Goal: Task Accomplishment & Management: Manage account settings

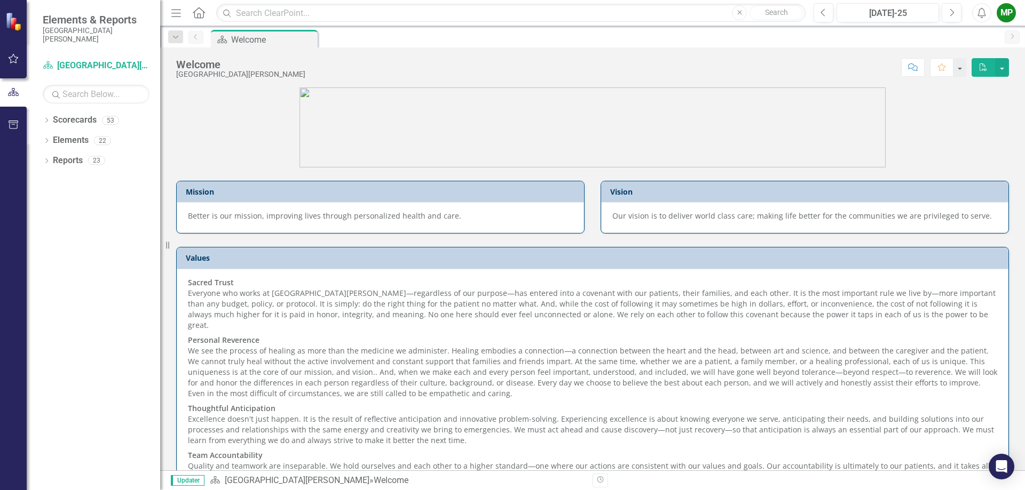
click at [1009, 15] on div "MP" at bounding box center [1005, 12] width 19 height 19
click at [976, 31] on link "User Edit Profile" at bounding box center [973, 33] width 84 height 20
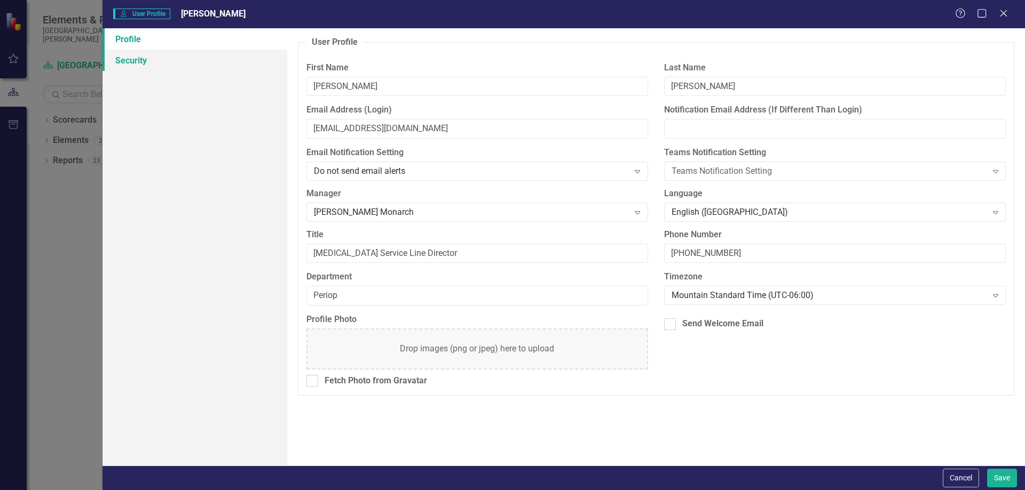
click at [171, 65] on link "Security" at bounding box center [194, 60] width 185 height 21
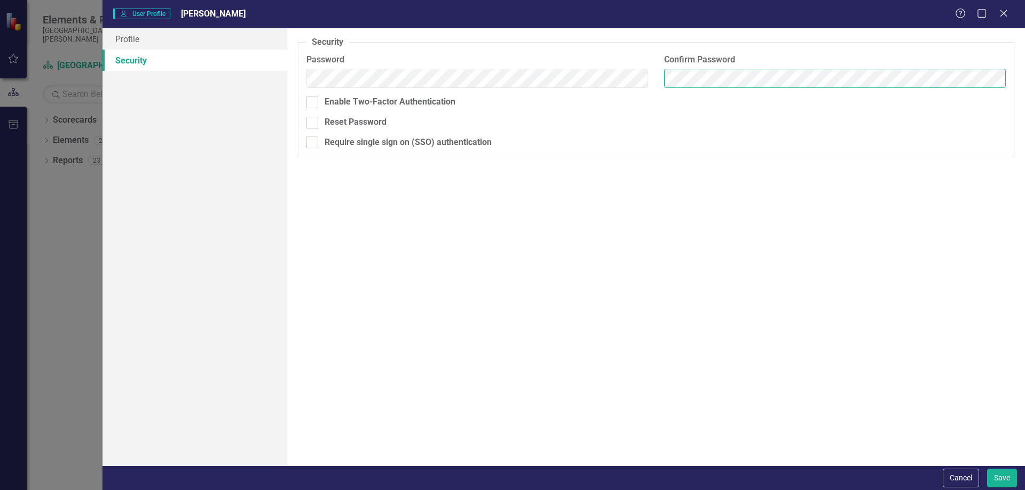
click at [987, 469] on button "Save" at bounding box center [1002, 478] width 30 height 19
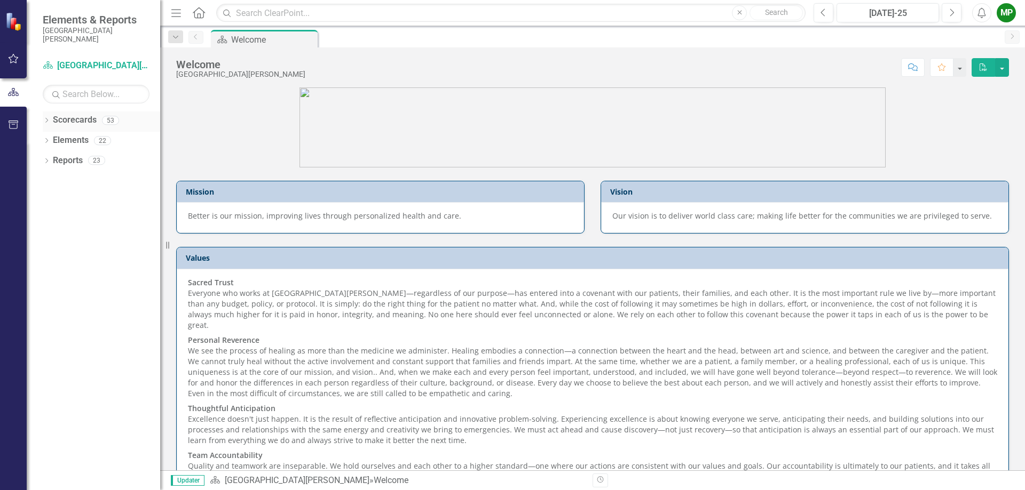
click at [45, 122] on icon "Dropdown" at bounding box center [46, 121] width 7 height 6
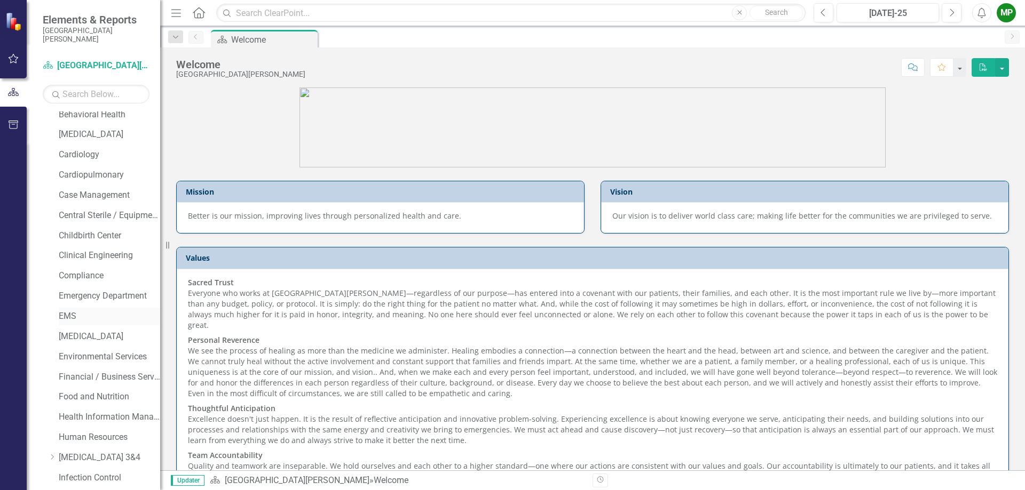
scroll to position [160, 0]
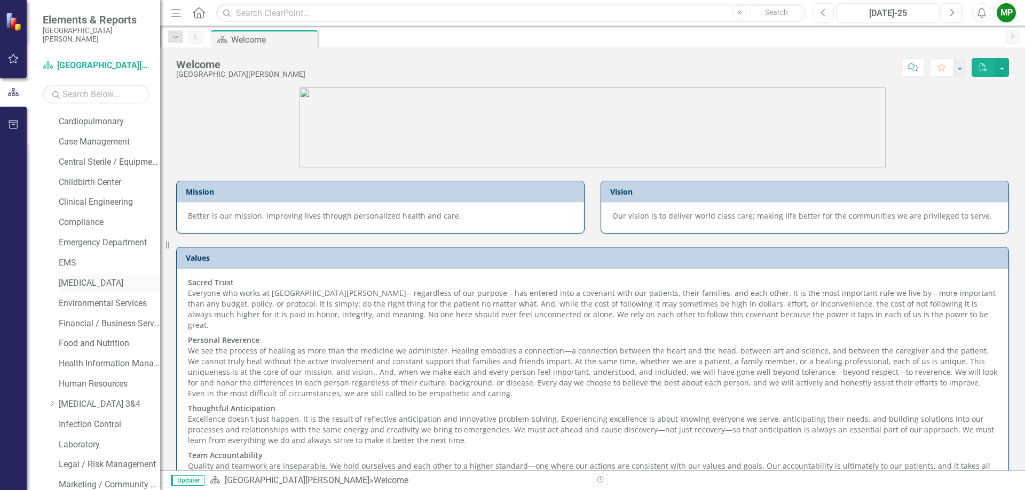
click at [115, 289] on link "[MEDICAL_DATA]" at bounding box center [109, 284] width 101 height 12
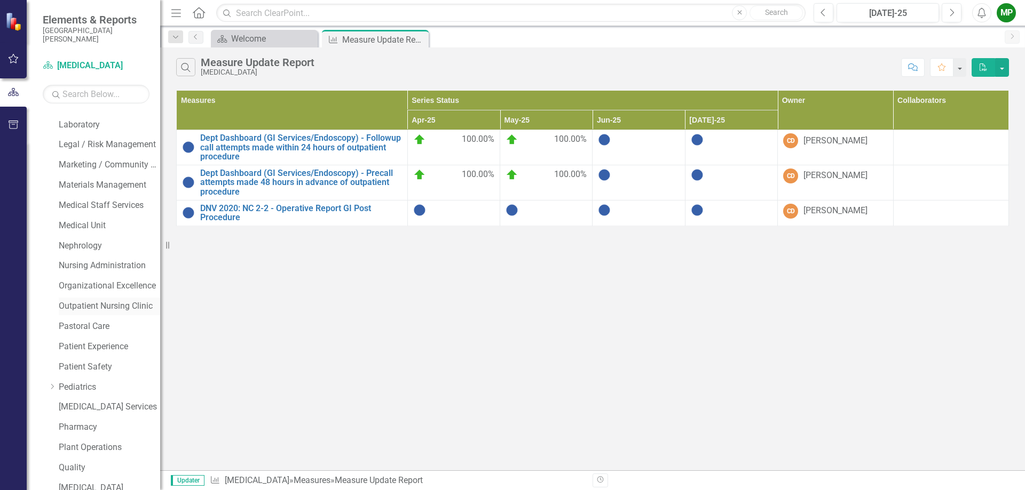
scroll to position [534, 0]
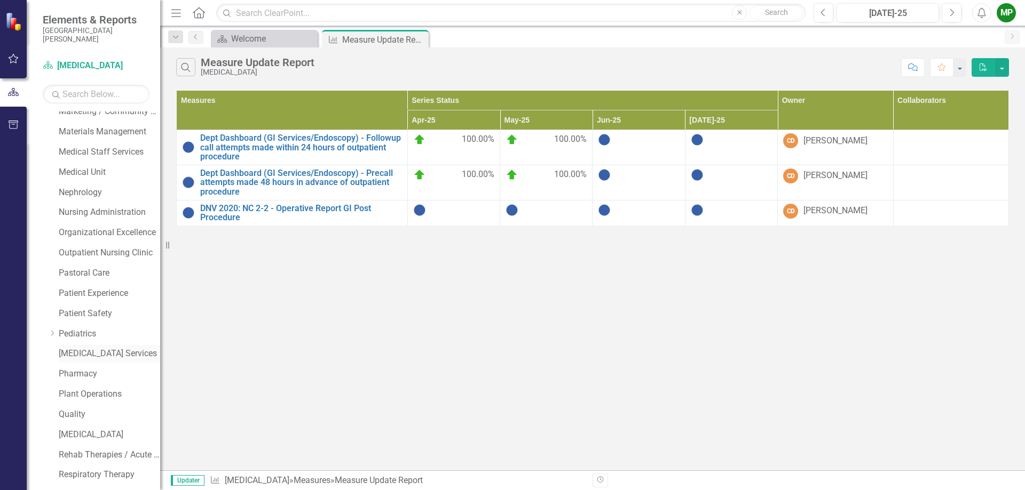
click at [114, 357] on link "[MEDICAL_DATA] Services" at bounding box center [109, 354] width 101 height 12
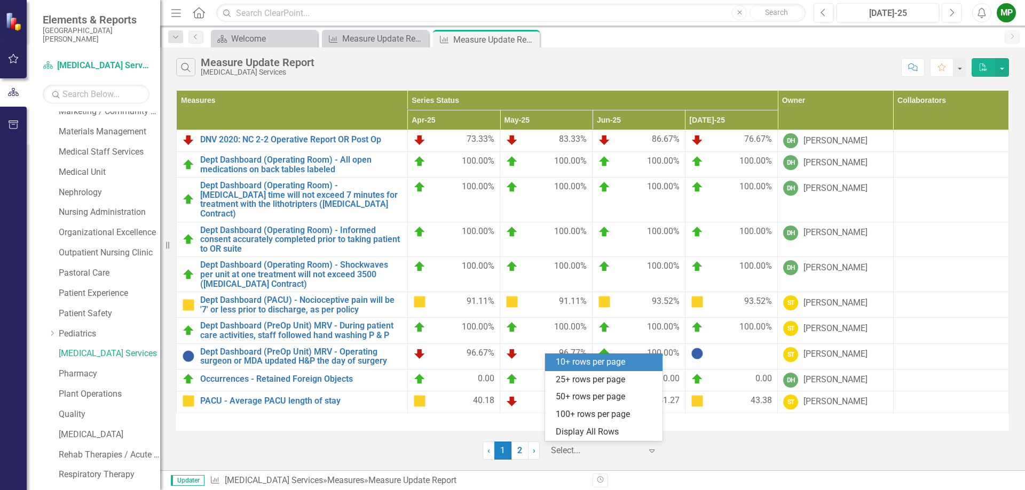
click at [654, 448] on icon "Expand" at bounding box center [651, 451] width 11 height 9
click at [609, 384] on div "25+ rows per page" at bounding box center [606, 380] width 100 height 12
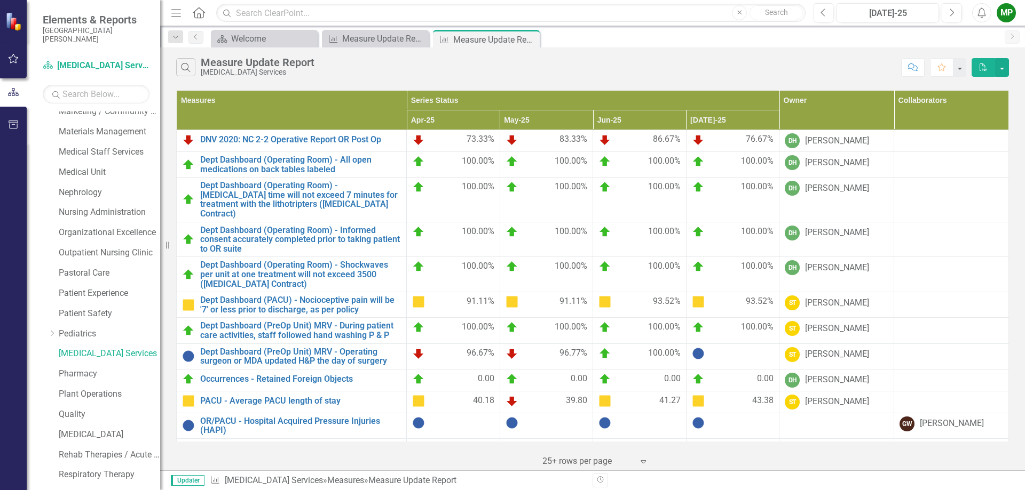
scroll to position [45, 0]
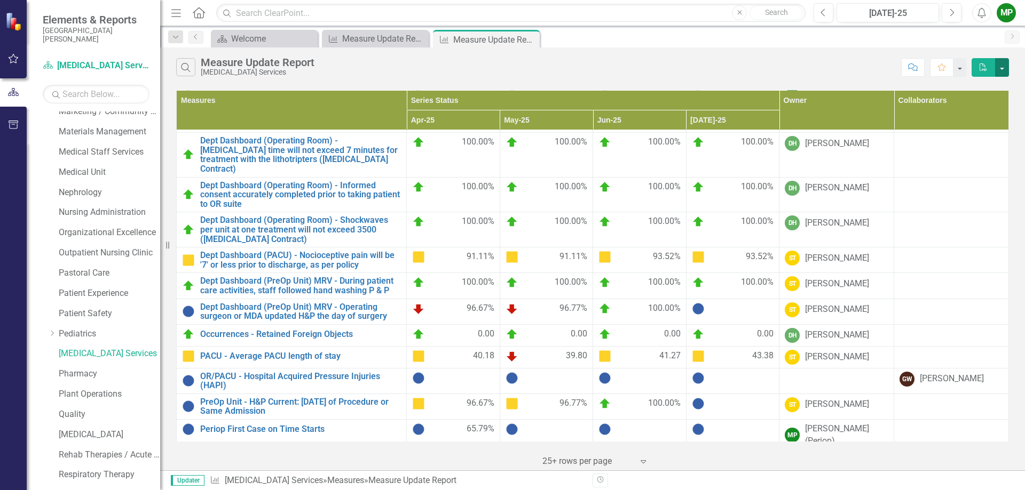
click at [1003, 68] on button "button" at bounding box center [1002, 67] width 14 height 19
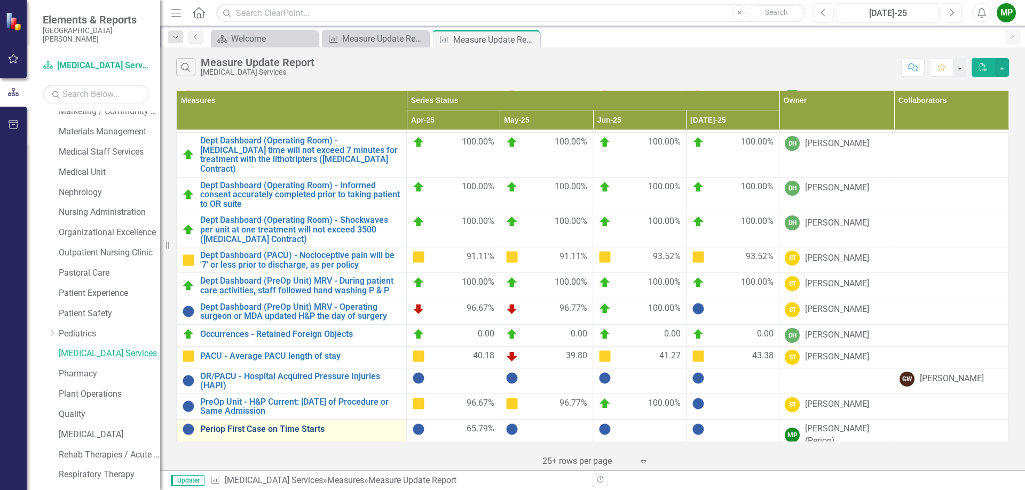
click at [283, 425] on link "Periop First Case on Time Starts" at bounding box center [300, 430] width 201 height 10
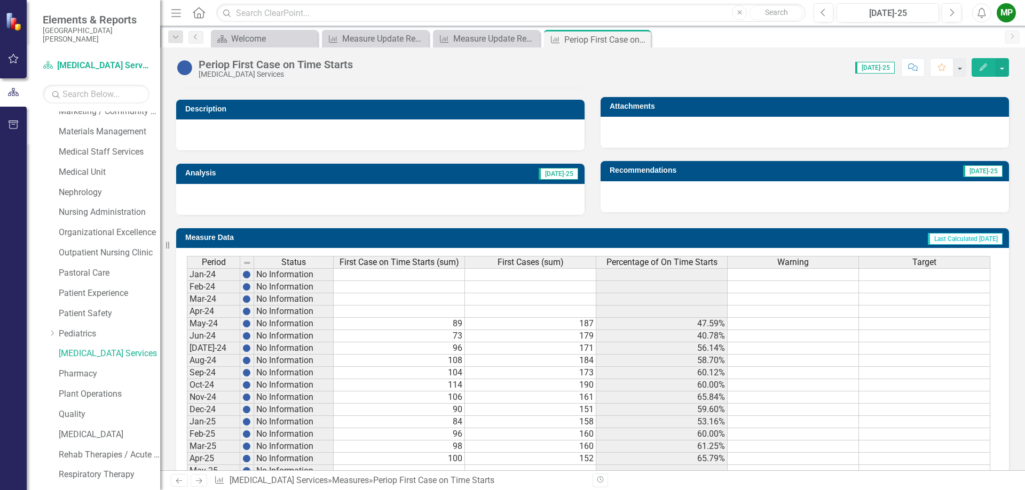
scroll to position [320, 0]
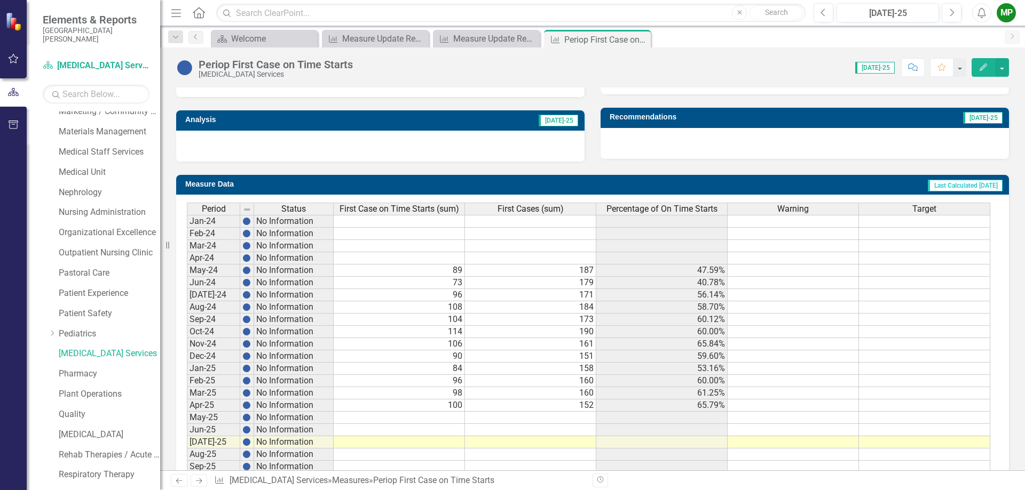
click at [442, 261] on td at bounding box center [399, 258] width 131 height 12
click at [418, 260] on td at bounding box center [399, 258] width 131 height 12
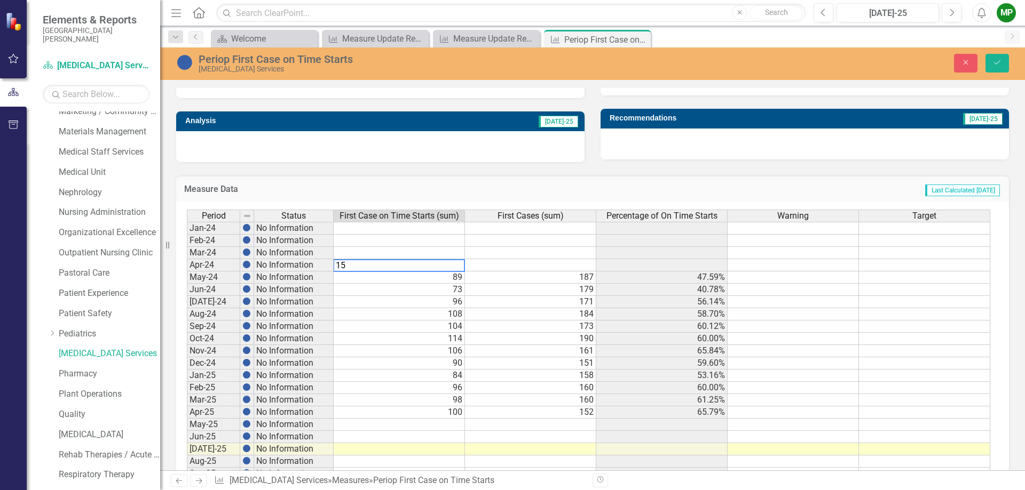
type textarea "152"
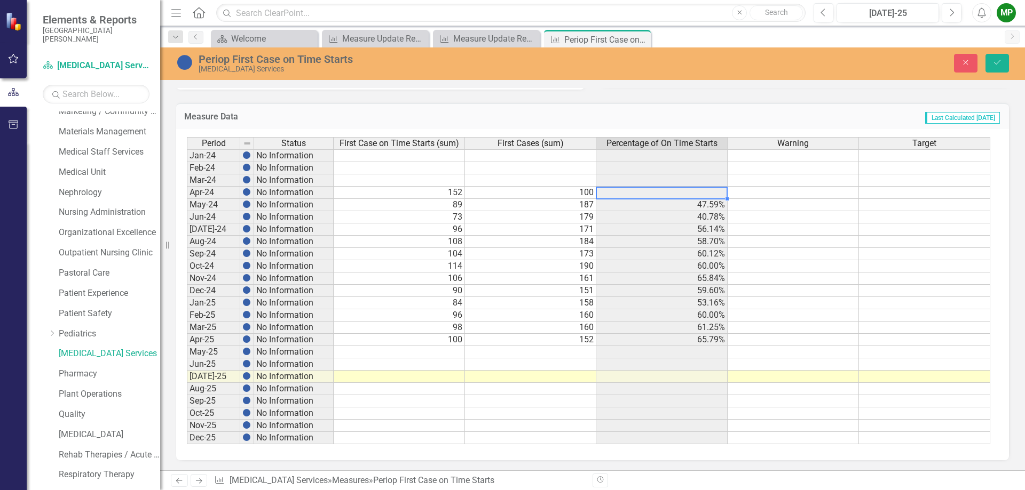
scroll to position [340, 0]
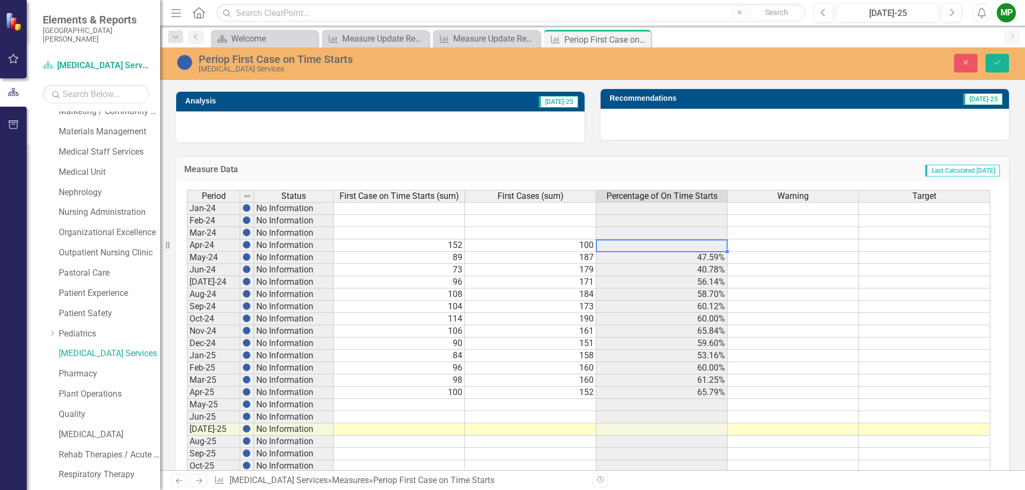
type textarea "100"
click at [435, 248] on td "152" at bounding box center [399, 246] width 131 height 12
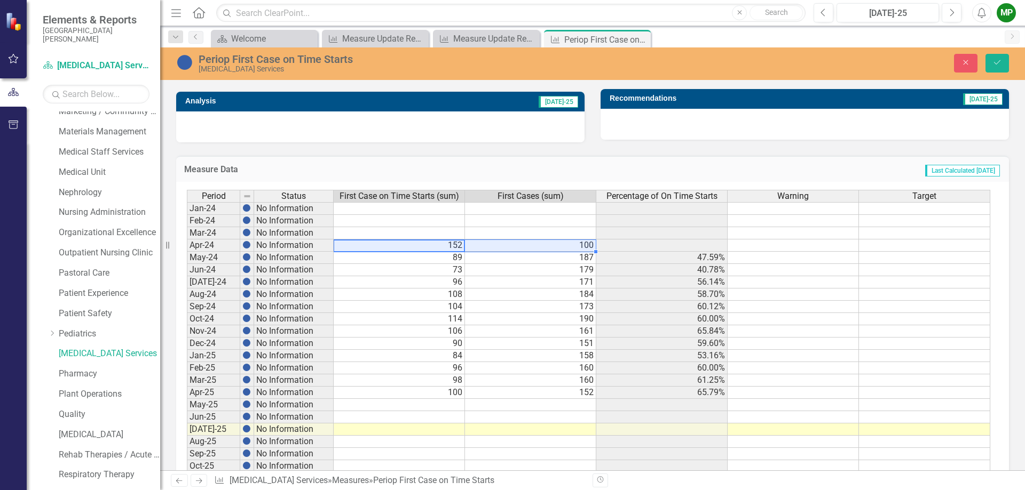
drag, startPoint x: 434, startPoint y: 245, endPoint x: 537, endPoint y: 246, distance: 103.0
click at [537, 246] on tr "Apr-24 No Information 152 100" at bounding box center [588, 246] width 803 height 12
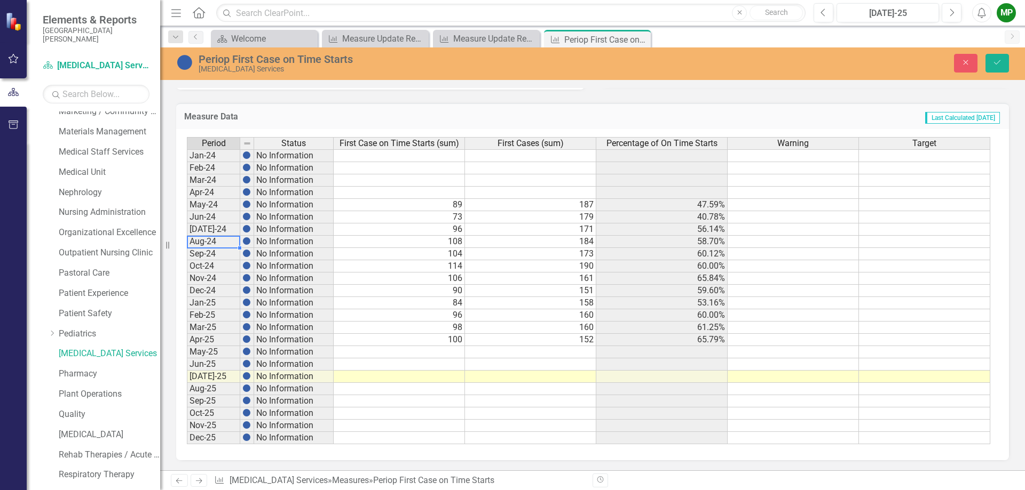
click at [216, 245] on td "Aug-24" at bounding box center [213, 242] width 53 height 12
click at [541, 246] on td "184" at bounding box center [530, 242] width 131 height 12
click at [576, 356] on td at bounding box center [530, 352] width 131 height 12
type textarea "183"
type textarea "178"
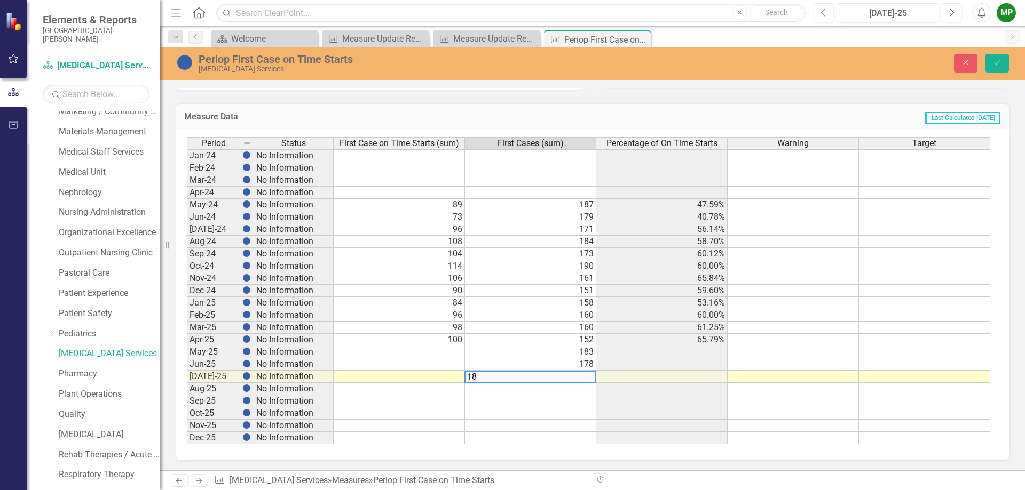
type textarea "182"
click at [456, 351] on td at bounding box center [399, 352] width 131 height 12
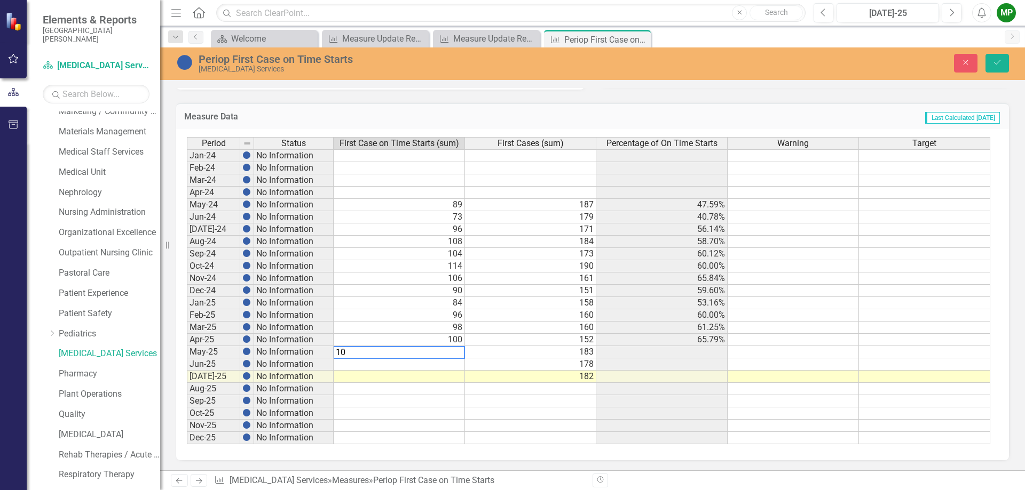
type textarea "100"
type textarea "97"
type textarea "93"
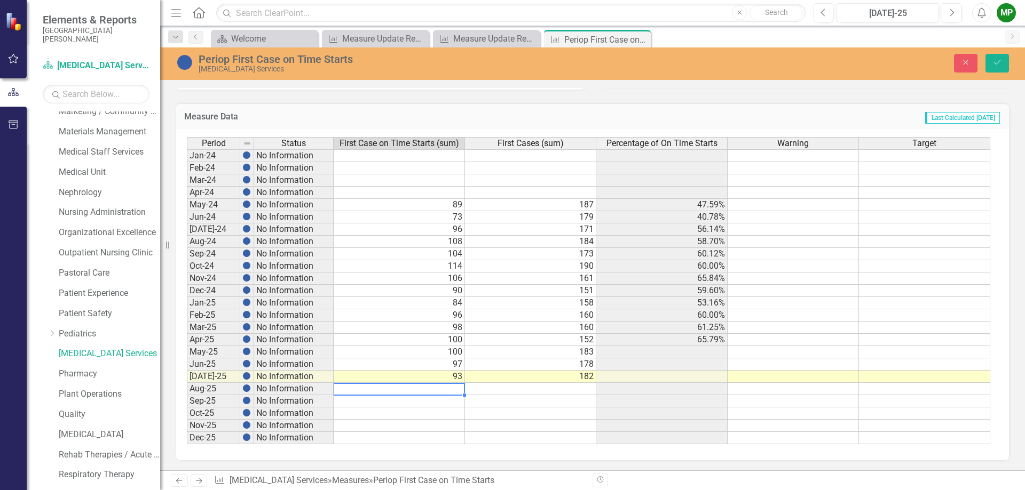
click at [686, 353] on td at bounding box center [661, 352] width 131 height 12
click at [998, 64] on icon "Save" at bounding box center [997, 62] width 10 height 7
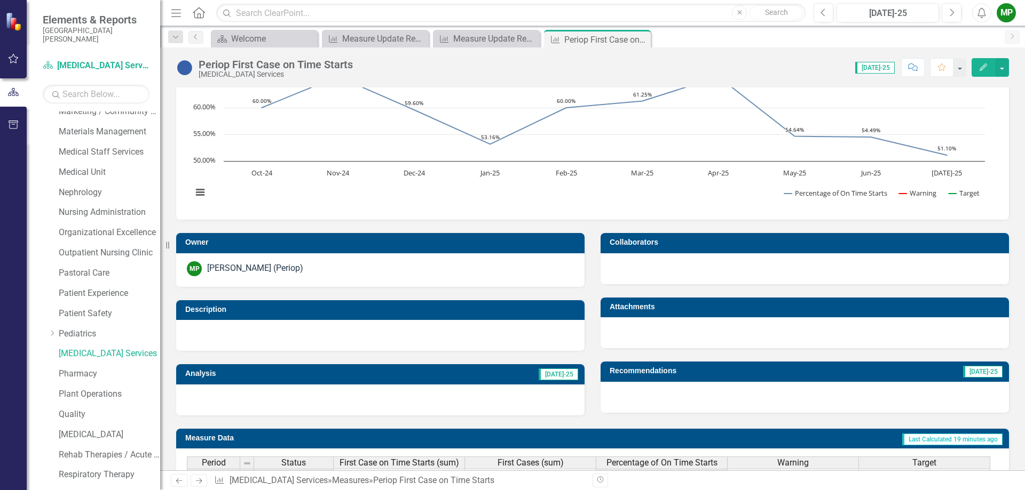
scroll to position [0, 0]
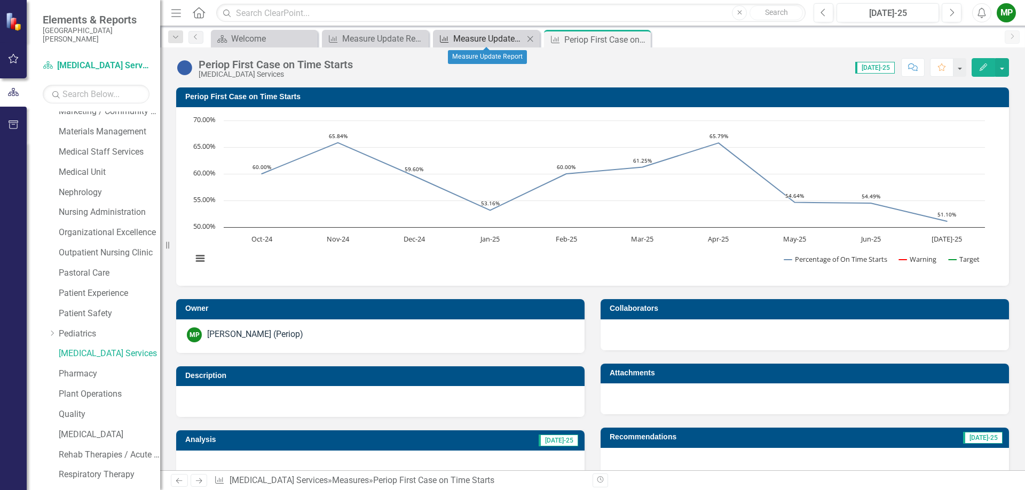
click at [480, 38] on div "Measure Update Report" at bounding box center [488, 38] width 70 height 13
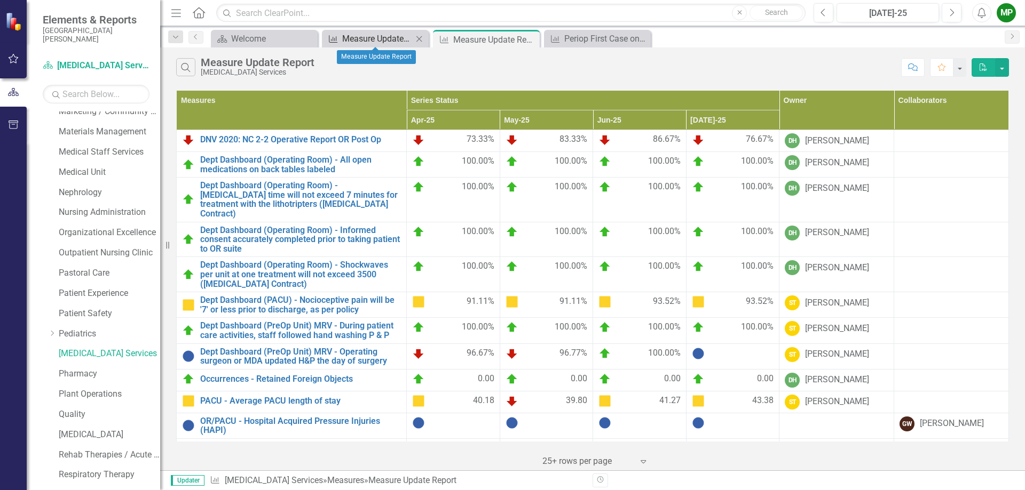
click at [392, 38] on div "Measure Update Report" at bounding box center [377, 38] width 70 height 13
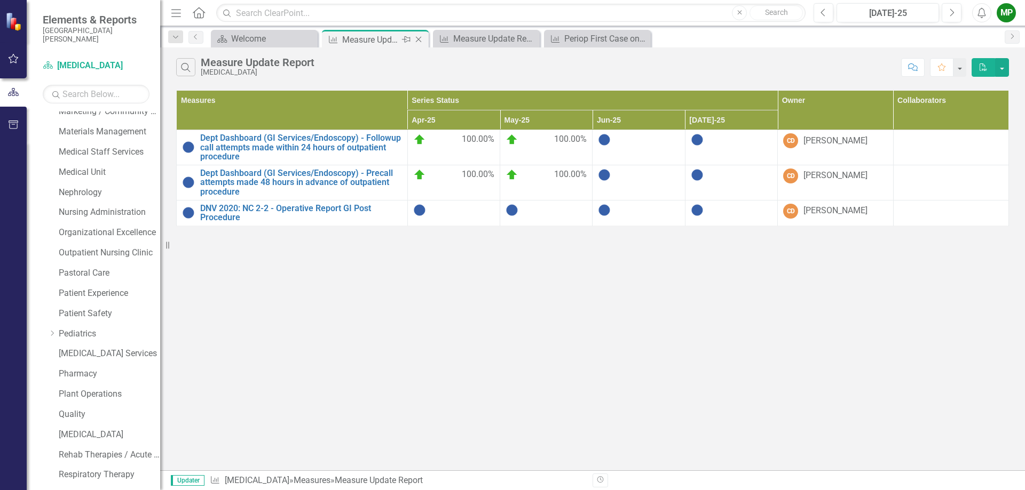
click at [420, 38] on icon at bounding box center [419, 40] width 6 height 6
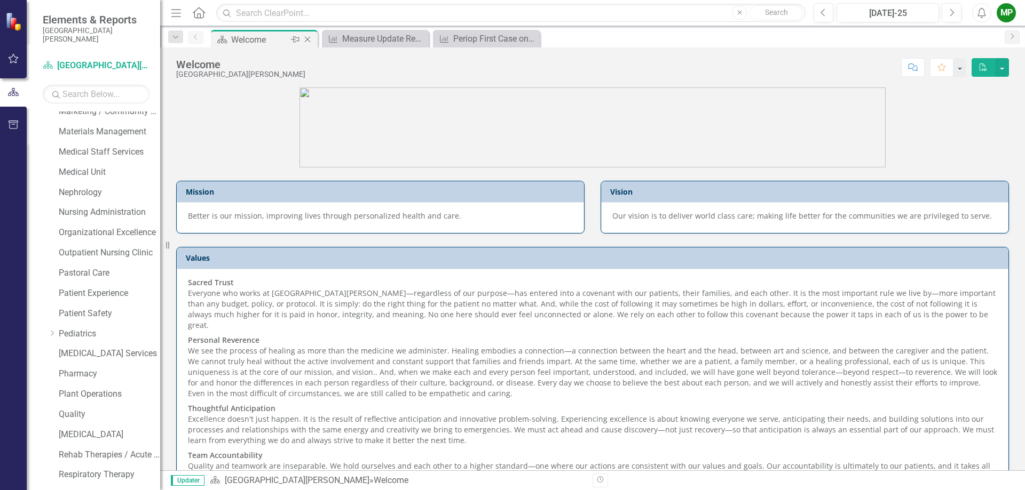
click at [279, 36] on div "Welcome" at bounding box center [259, 39] width 57 height 13
click at [308, 39] on icon "Close" at bounding box center [307, 39] width 11 height 9
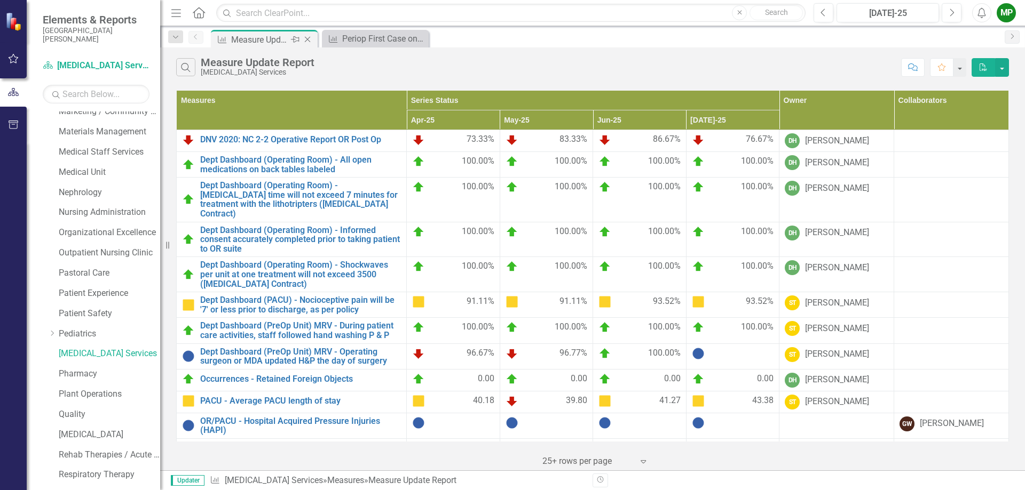
click at [308, 39] on icon at bounding box center [308, 40] width 6 height 6
